Goal: Check status

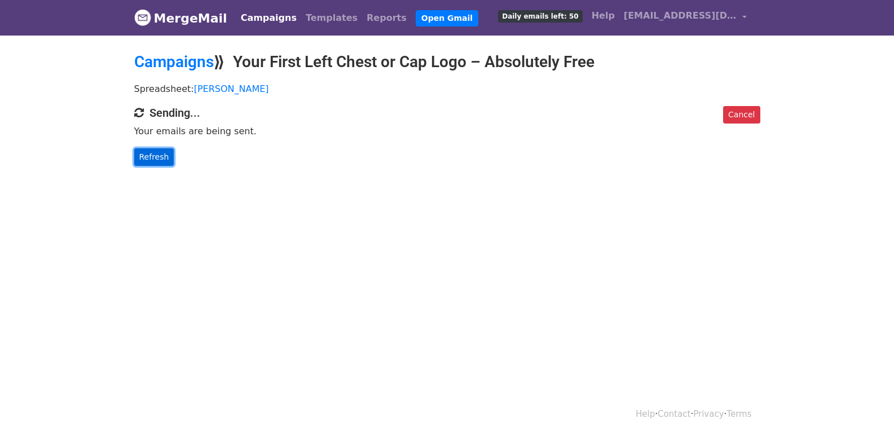
click at [145, 158] on link "Refresh" at bounding box center [154, 156] width 40 height 17
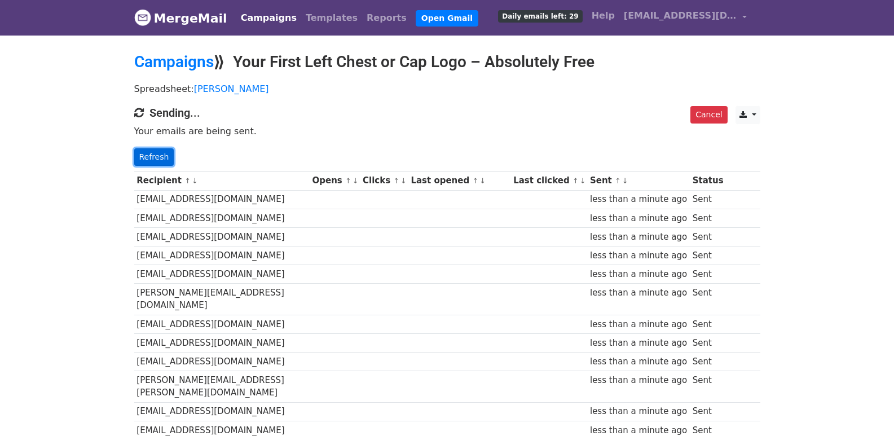
click at [163, 160] on link "Refresh" at bounding box center [154, 156] width 40 height 17
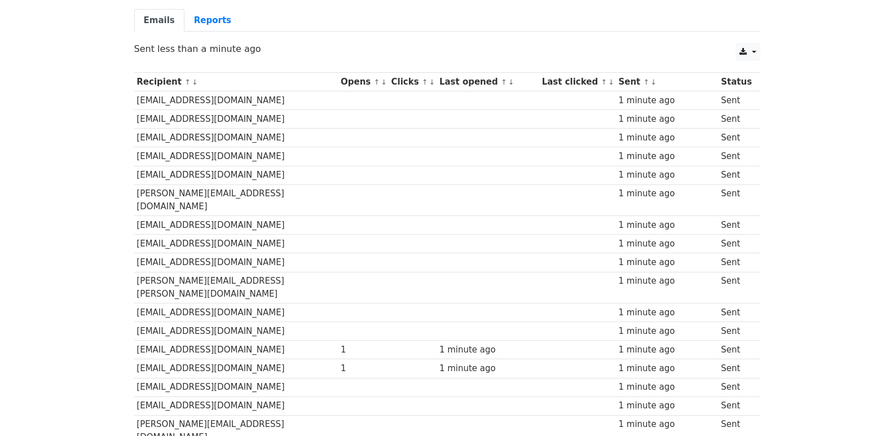
scroll to position [785, 0]
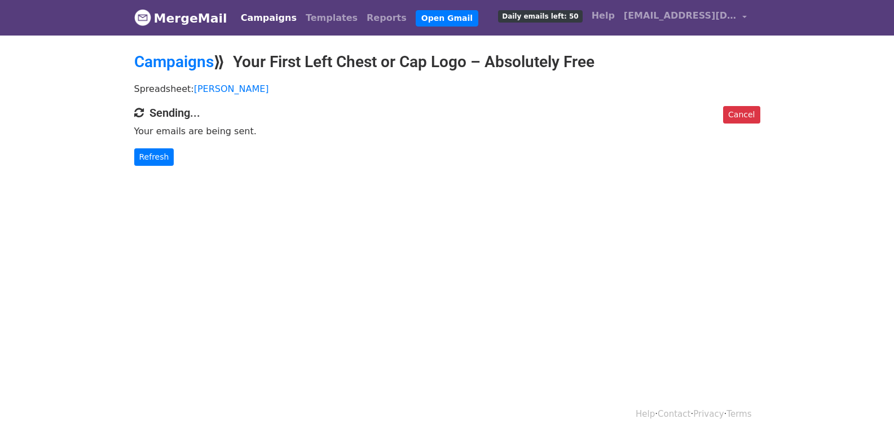
click at [135, 142] on div "Cancel Sending... Your emails are being sent. Refresh" at bounding box center [447, 136] width 643 height 60
click at [153, 160] on link "Refresh" at bounding box center [154, 156] width 40 height 17
